Goal: Task Accomplishment & Management: Use online tool/utility

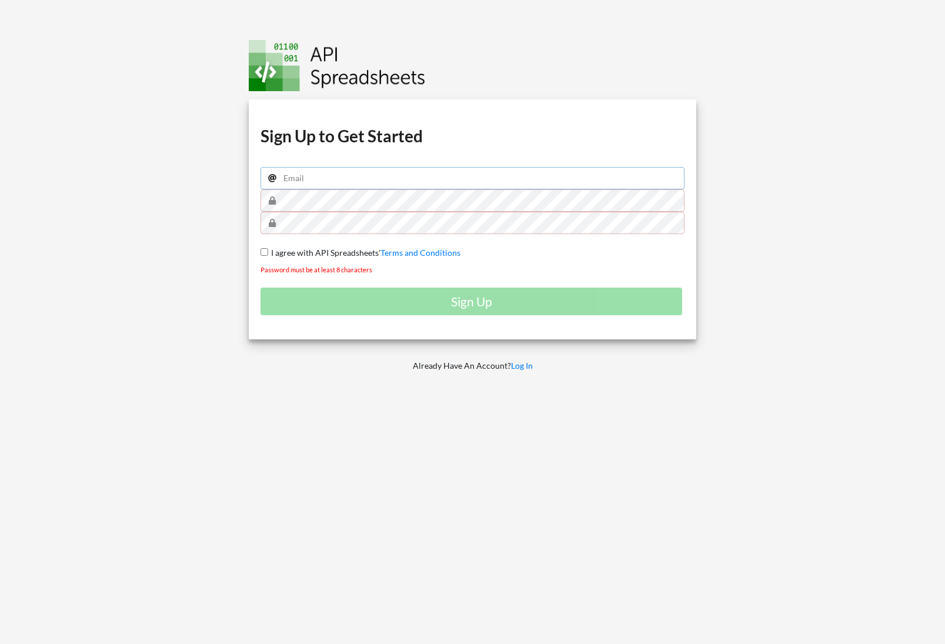
click at [392, 185] on input "email" at bounding box center [473, 178] width 424 height 22
type input "samsmith1749@gmail.com"
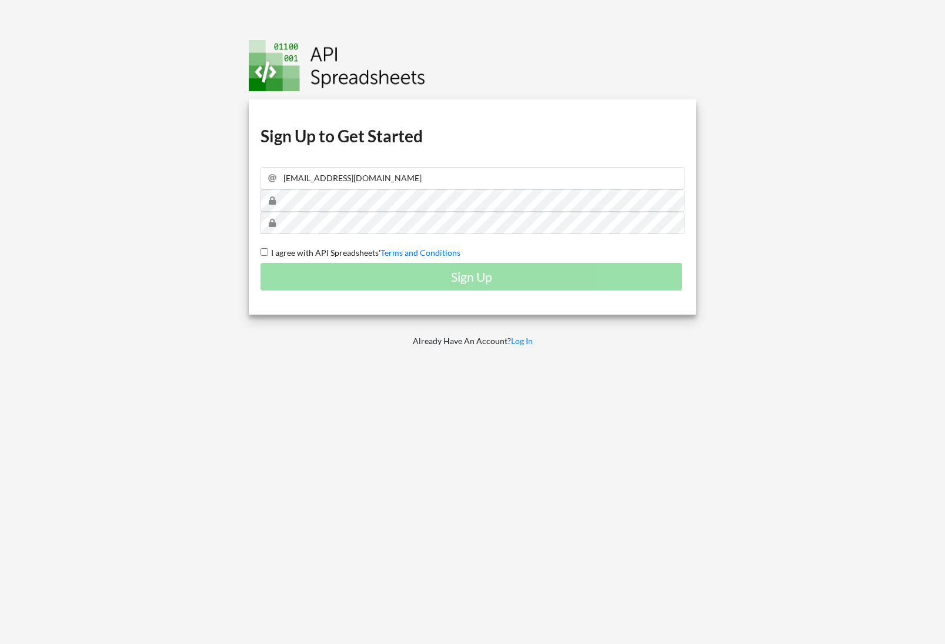
click at [333, 251] on span "I agree with API Spreadsheets'" at bounding box center [324, 253] width 112 height 10
click at [268, 251] on input "I agree with API Spreadsheets' Terms and Conditions" at bounding box center [265, 252] width 8 height 8
checkbox input "true"
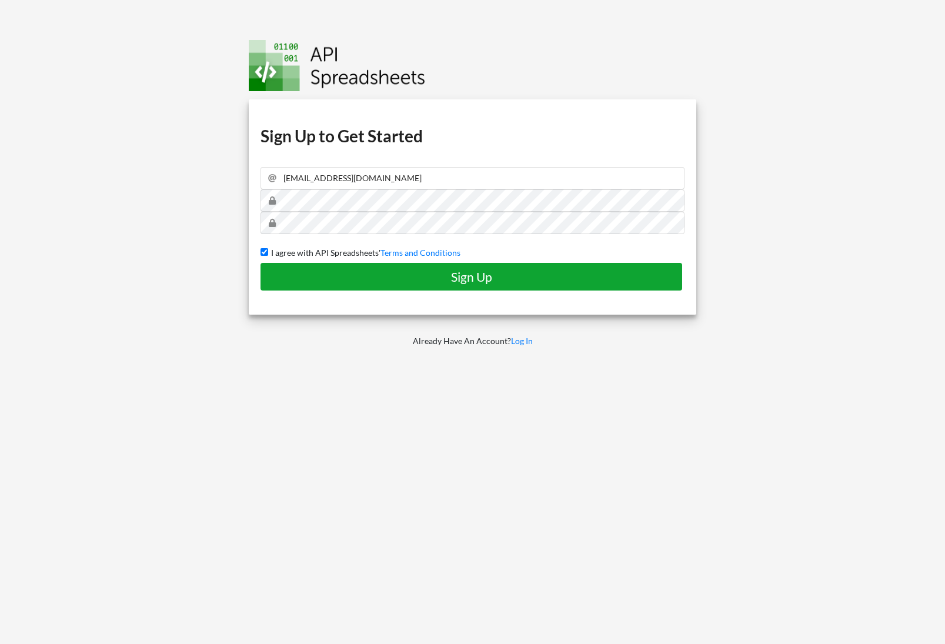
click at [341, 273] on h4 "Sign Up" at bounding box center [471, 276] width 397 height 15
checkbox input "false"
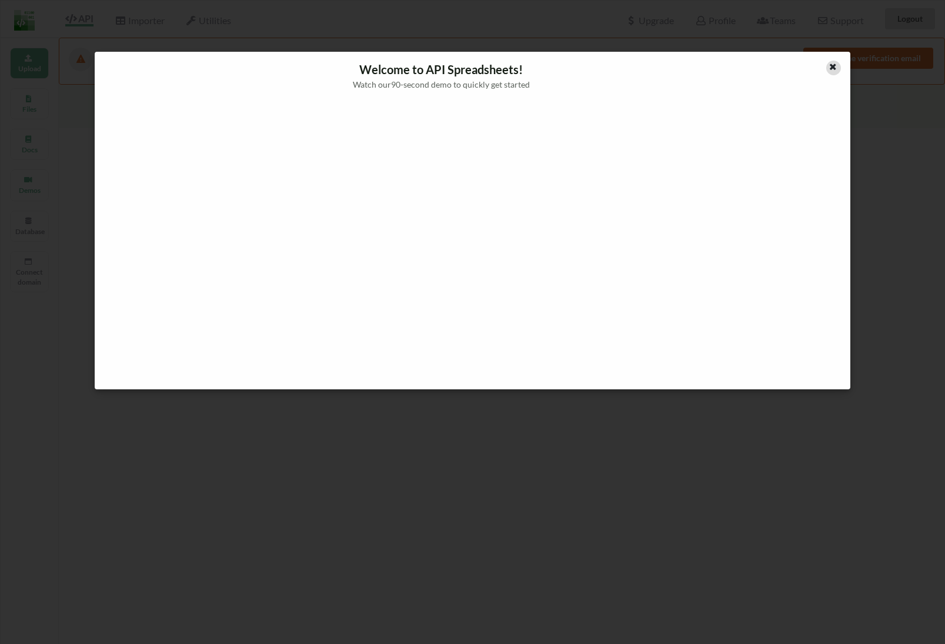
click at [833, 62] on icon at bounding box center [833, 65] width 10 height 8
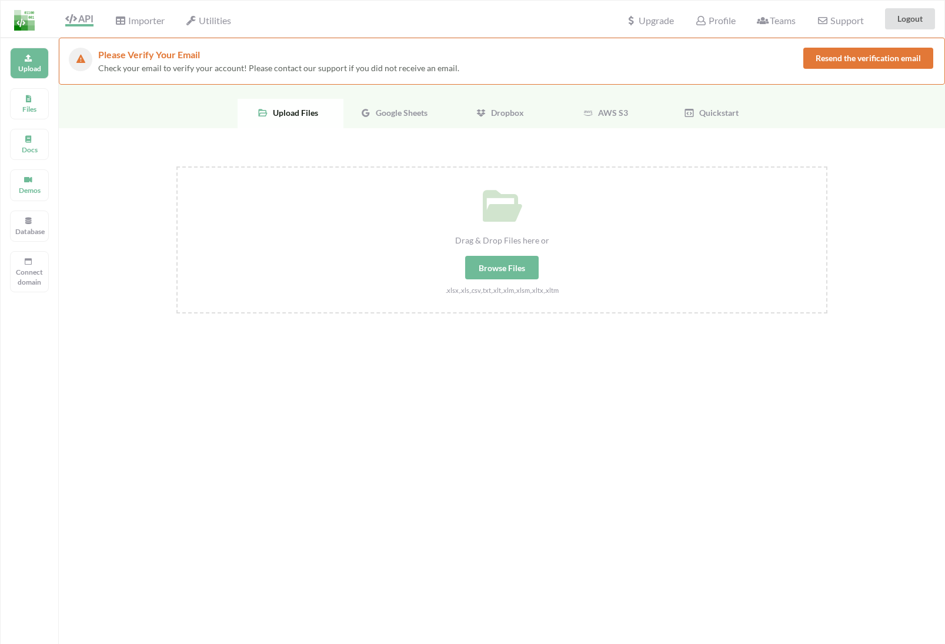
click at [381, 112] on span "Google Sheets" at bounding box center [399, 113] width 56 height 10
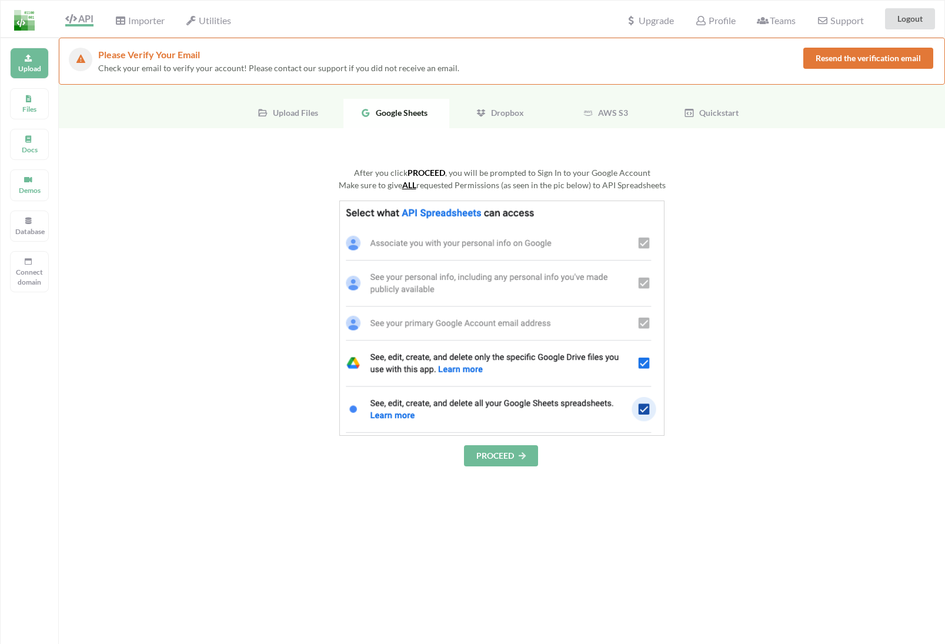
click at [485, 219] on div "After you click PROCEED , you will be prompted to Sign In to your Google Accoun…" at bounding box center [501, 316] width 651 height 300
click at [506, 455] on button "PROCEED" at bounding box center [501, 455] width 74 height 21
click at [490, 453] on button "PROCEED" at bounding box center [501, 455] width 74 height 21
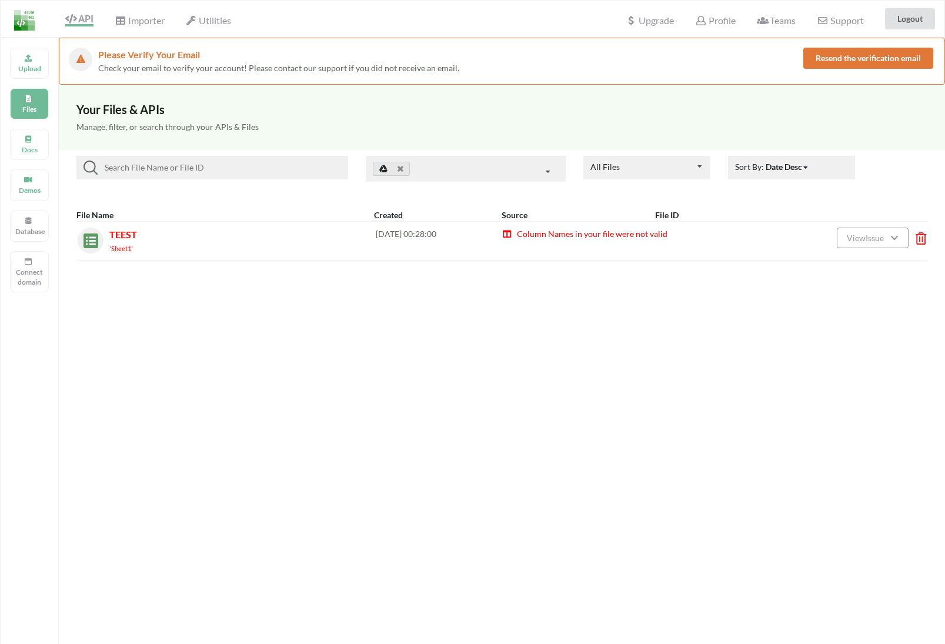
click at [642, 271] on div "Your Files & APIs Manage, filter, or search through your APIs & Files All Files…" at bounding box center [502, 407] width 886 height 644
click at [535, 229] on span "Column Names in your file were not valid" at bounding box center [592, 234] width 152 height 10
click at [918, 236] on icon at bounding box center [918, 234] width 4 height 5
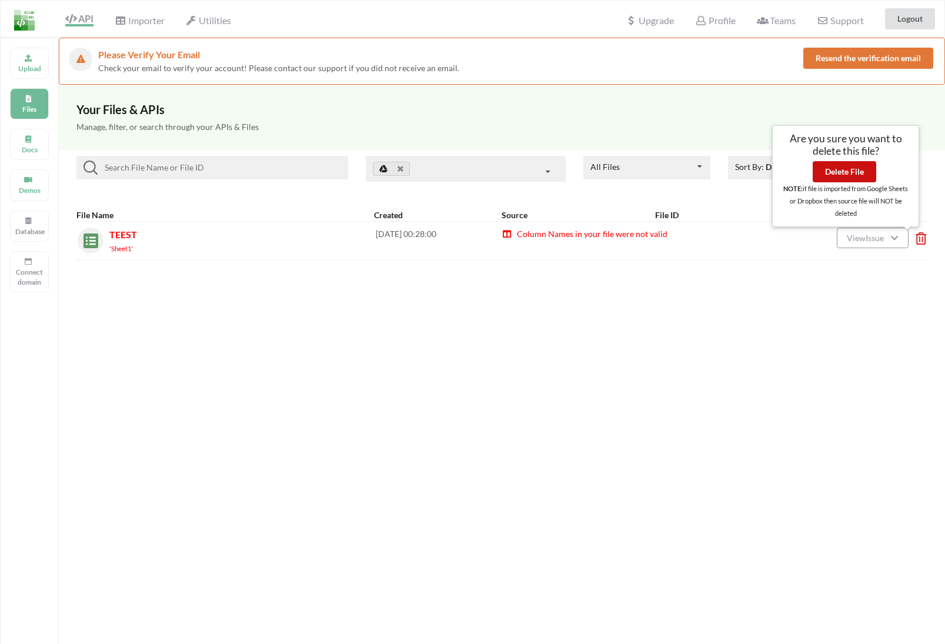
click at [846, 176] on button "Delete File" at bounding box center [845, 171] width 64 height 21
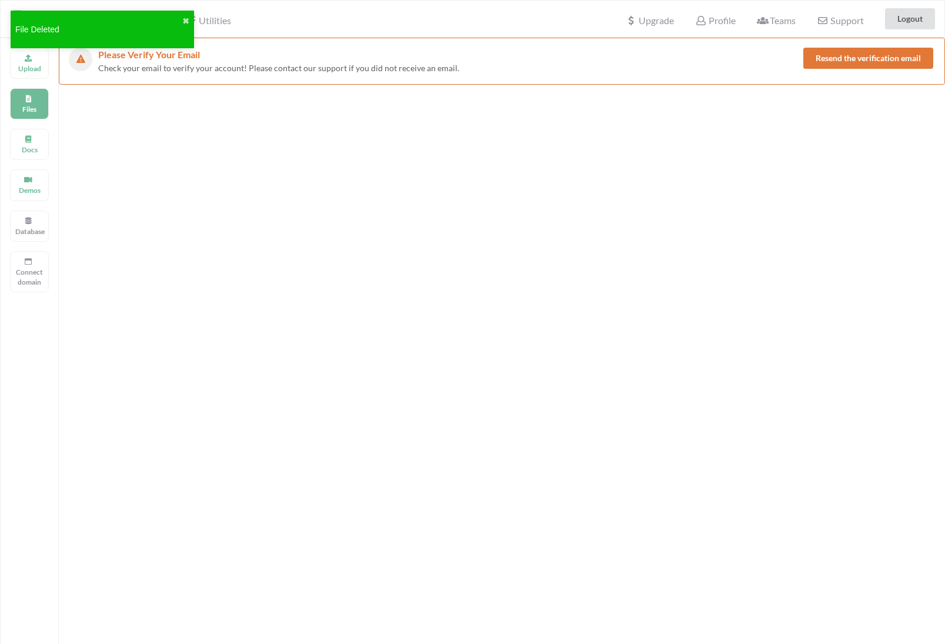
click at [313, 160] on div at bounding box center [502, 188] width 886 height 206
click at [35, 65] on p "Upload" at bounding box center [29, 69] width 28 height 10
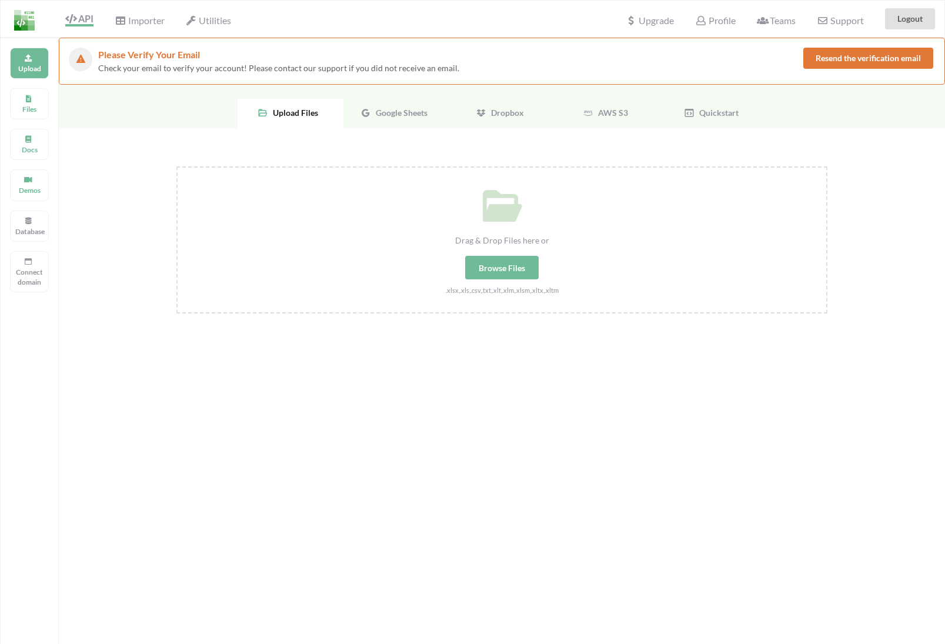
click at [394, 119] on div "Google Sheets" at bounding box center [396, 113] width 106 height 29
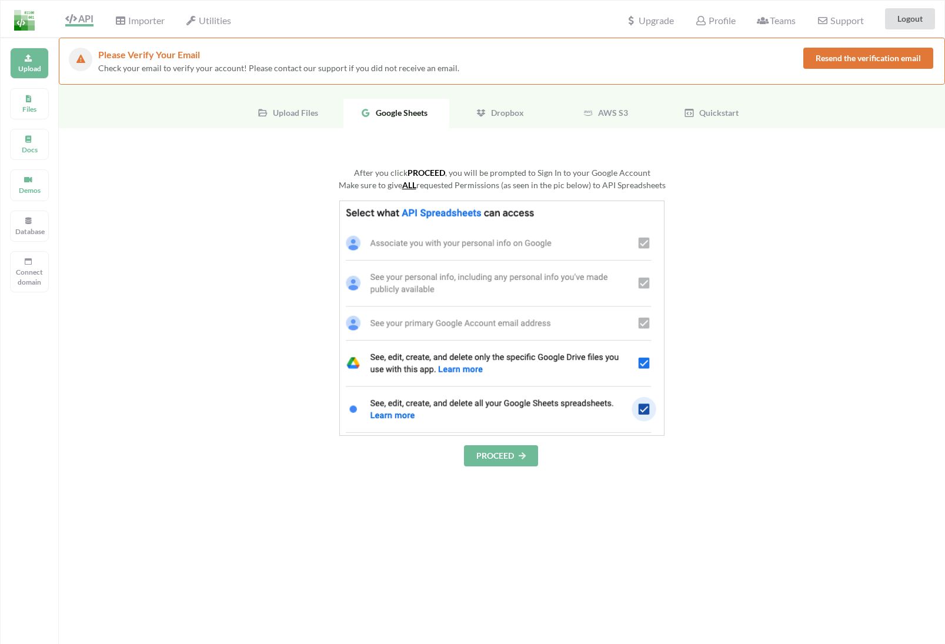
click at [485, 453] on button "PROCEED" at bounding box center [501, 455] width 74 height 21
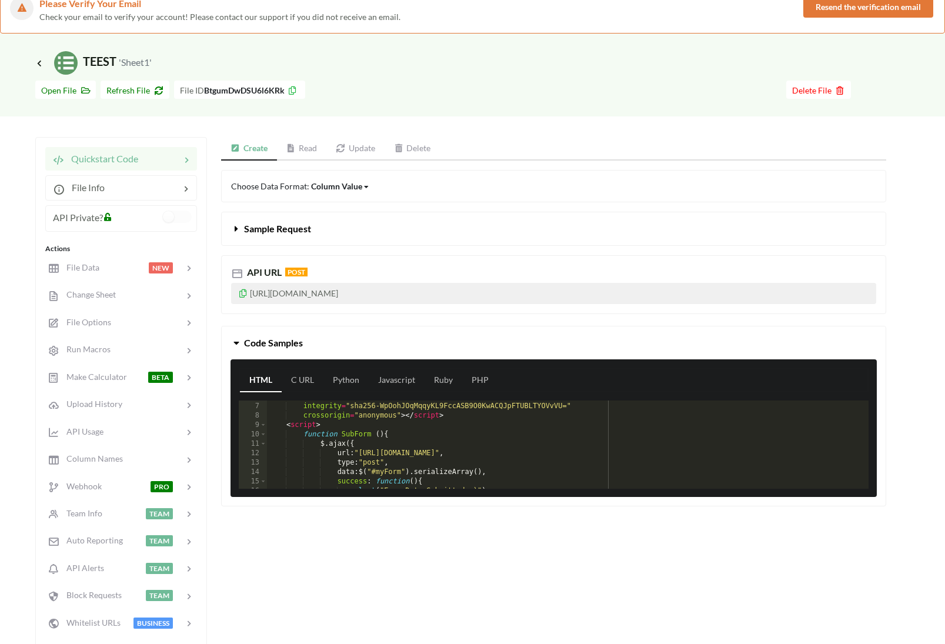
scroll to position [225, 0]
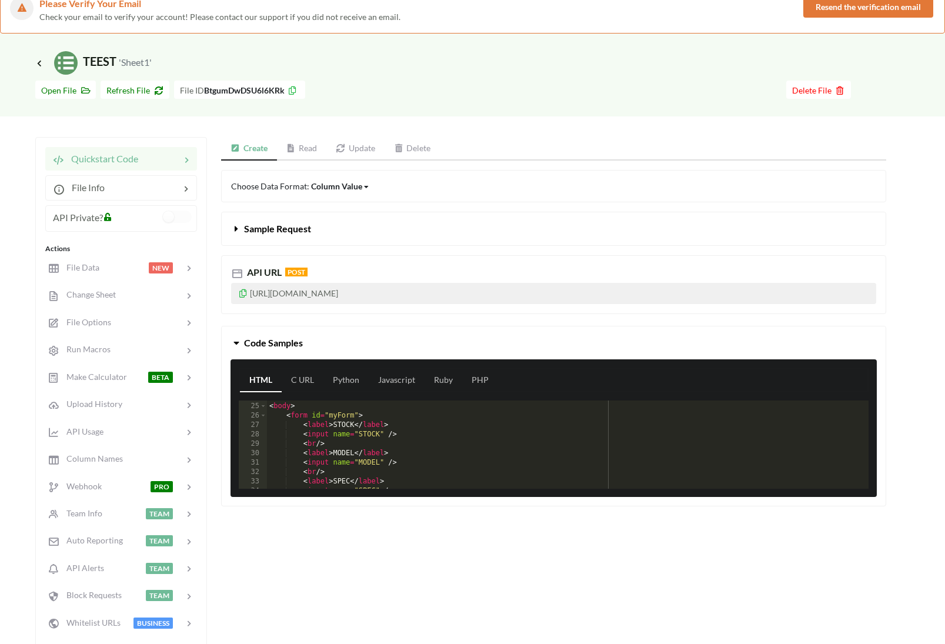
click at [238, 295] on p "[URL][DOMAIN_NAME]" at bounding box center [553, 293] width 645 height 21
click at [244, 295] on icon at bounding box center [243, 292] width 10 height 8
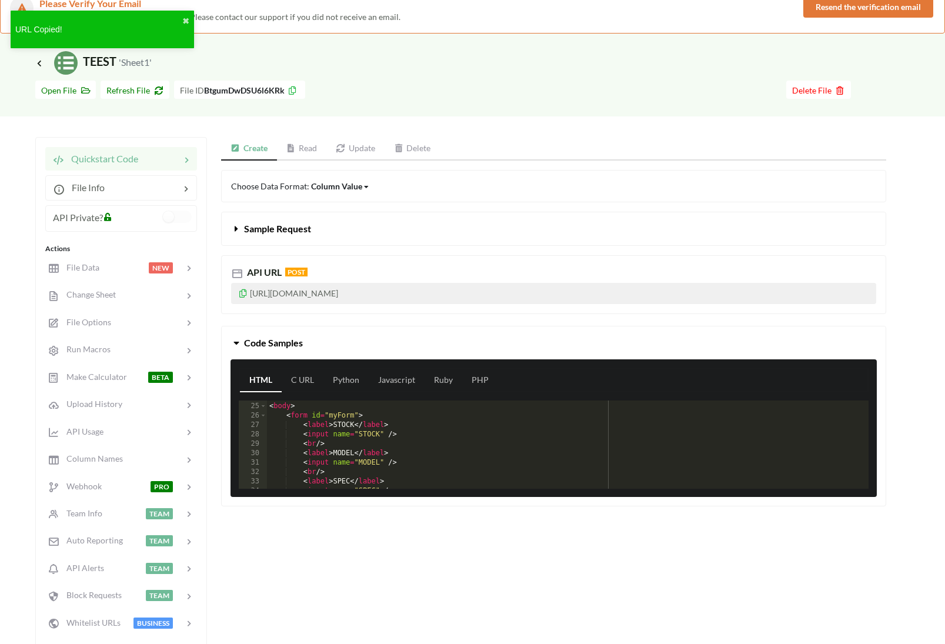
scroll to position [0, 0]
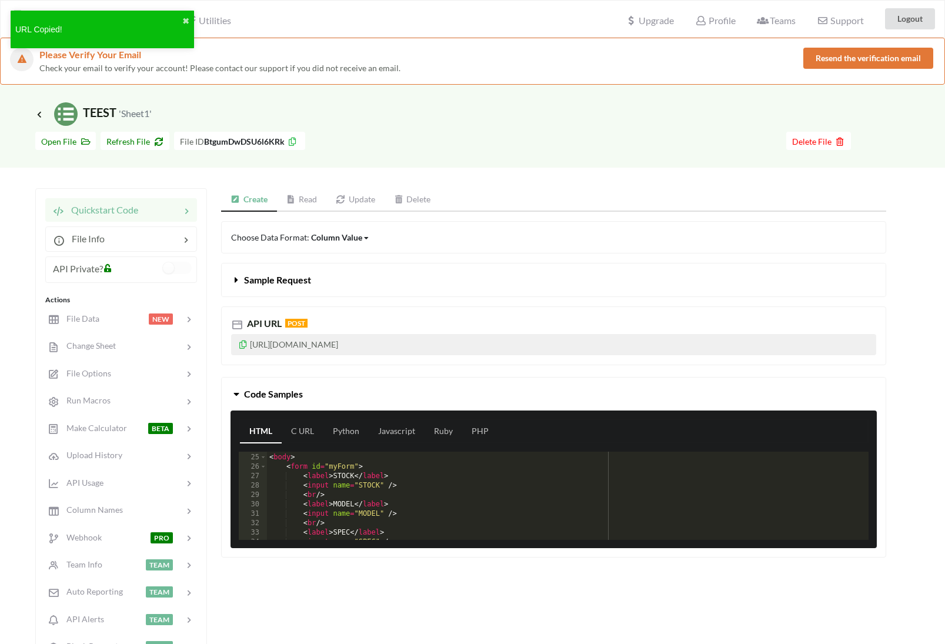
click at [243, 343] on icon at bounding box center [243, 343] width 10 height 8
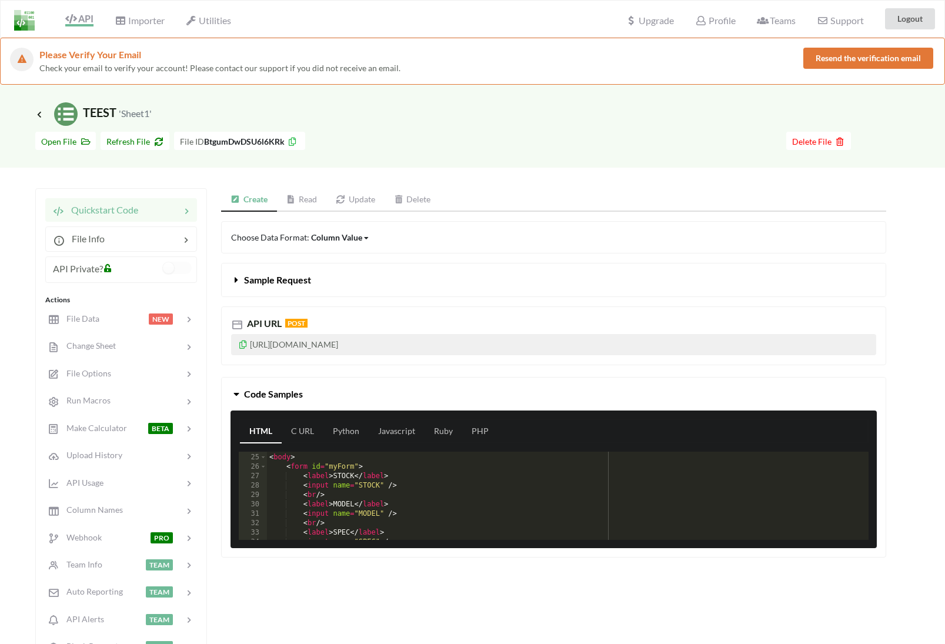
click at [240, 345] on icon at bounding box center [243, 343] width 10 height 8
click at [243, 343] on icon at bounding box center [243, 343] width 10 height 8
